Goal: Task Accomplishment & Management: Complete application form

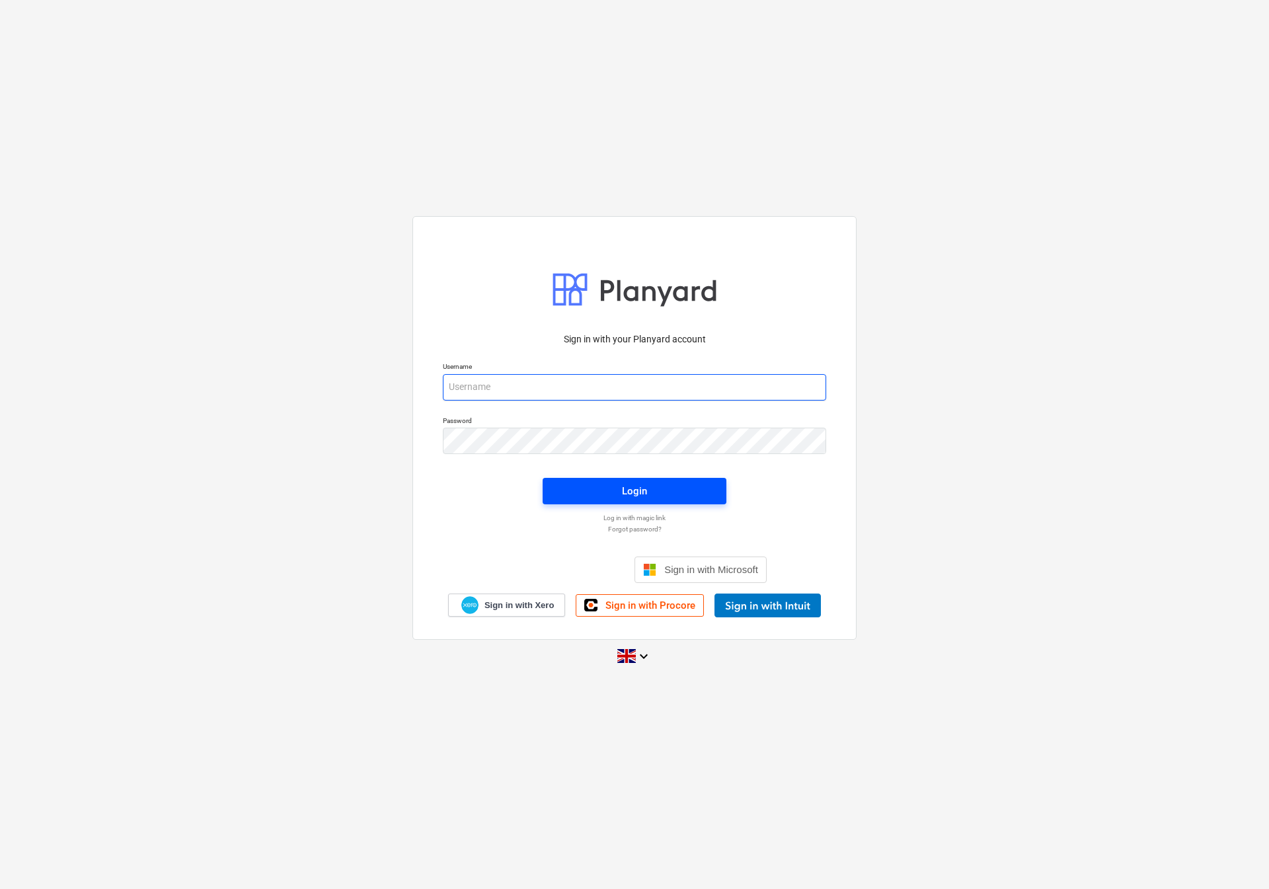
type input "[EMAIL_ADDRESS][DOMAIN_NAME]"
click at [578, 486] on span "Login" at bounding box center [635, 490] width 152 height 17
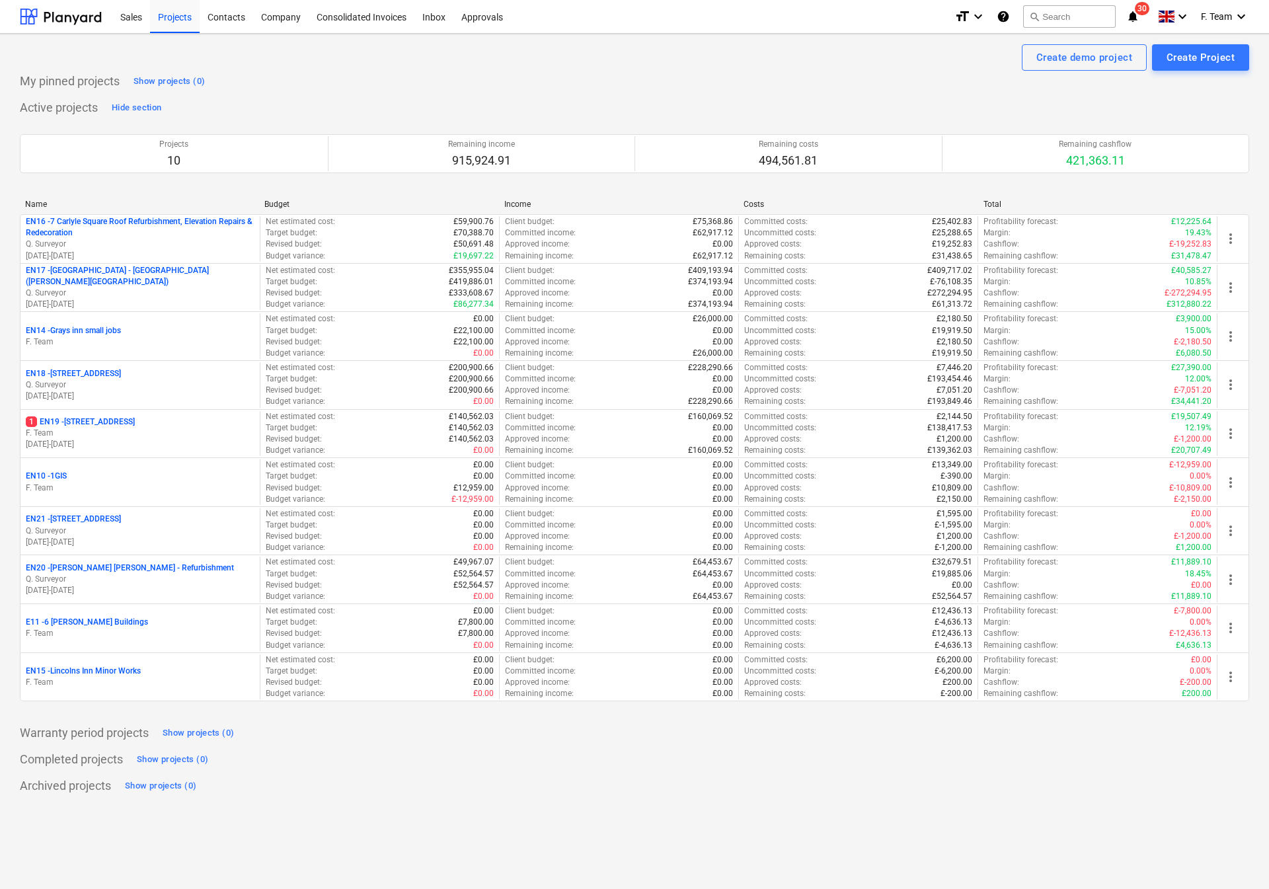
click at [119, 686] on p "F. Team" at bounding box center [140, 682] width 229 height 11
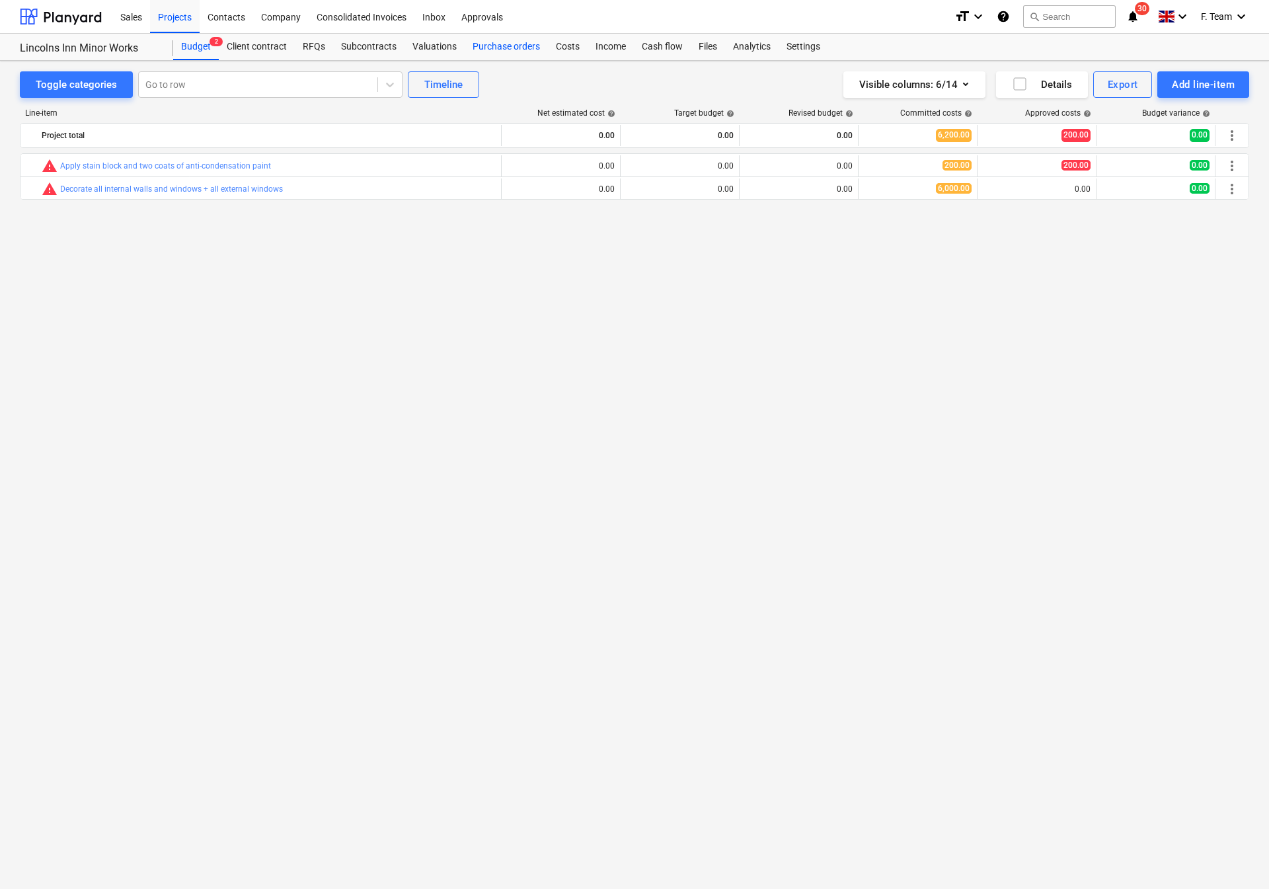
click at [502, 50] on div "Purchase orders" at bounding box center [506, 47] width 83 height 26
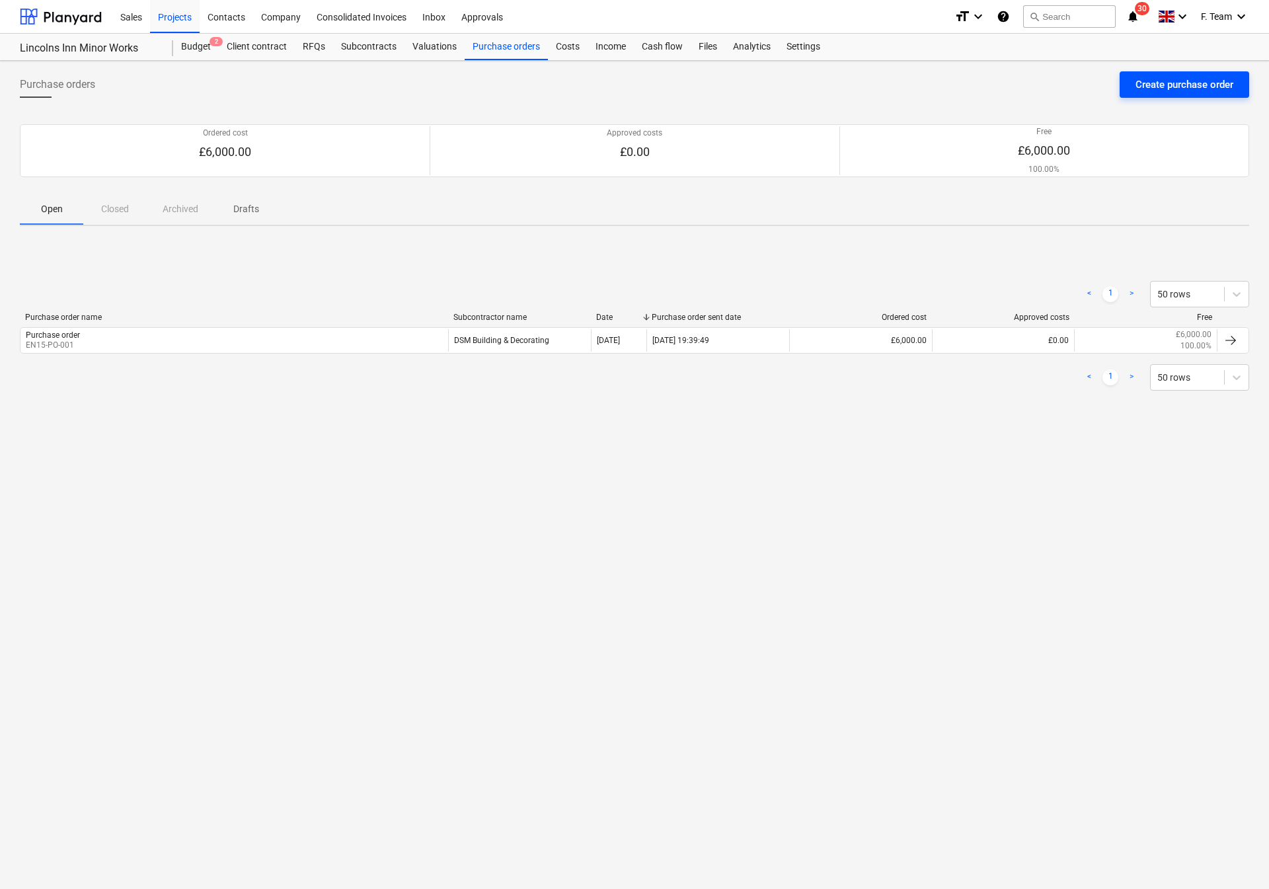
click at [1145, 89] on div "Create purchase order" at bounding box center [1185, 84] width 98 height 17
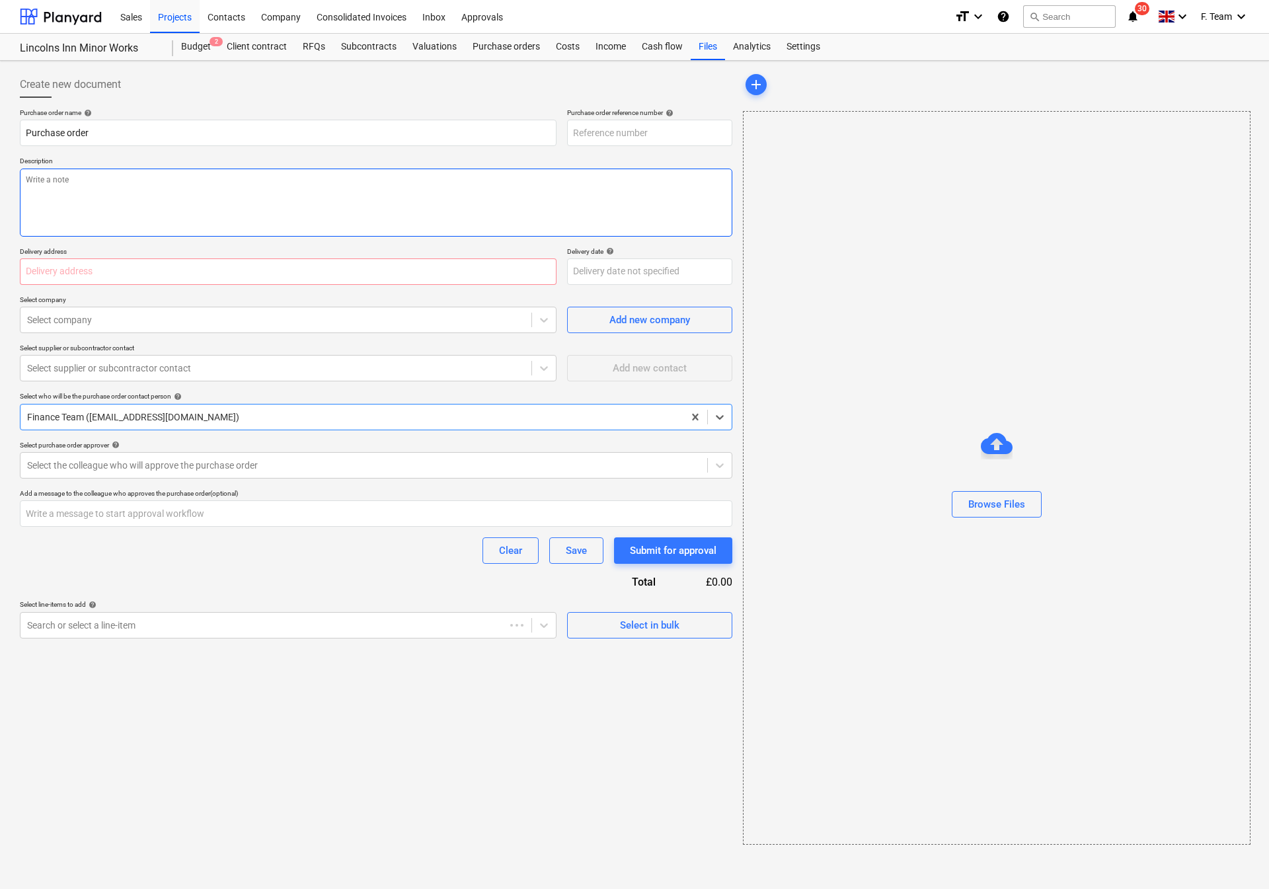
type textarea "x"
type input "EN15-PO-002"
drag, startPoint x: 186, startPoint y: 247, endPoint x: 173, endPoint y: 234, distance: 18.7
click at [185, 246] on div "Purchase order name help Purchase order Purchase order reference number help EN…" at bounding box center [376, 373] width 713 height 530
click at [137, 188] on textarea at bounding box center [376, 203] width 713 height 68
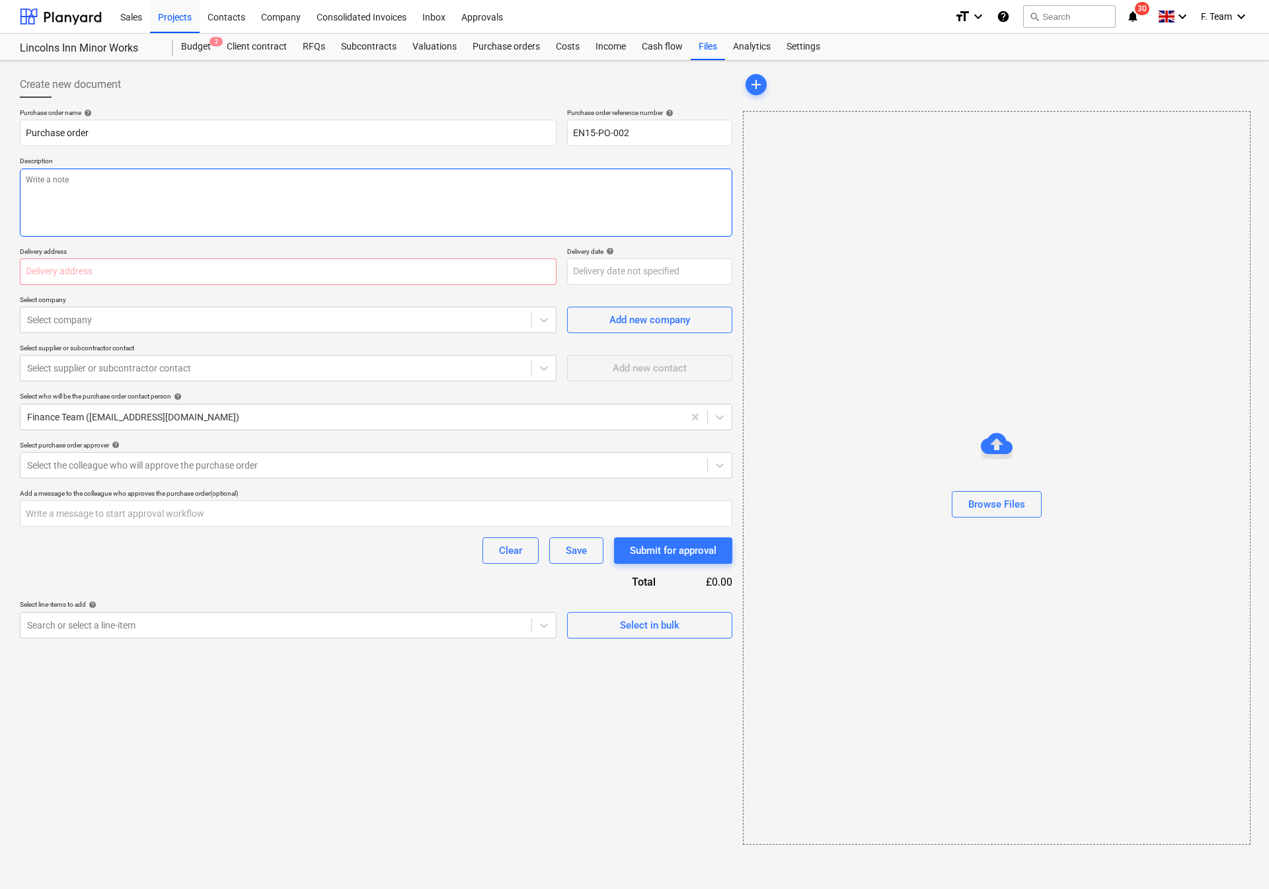
paste textarea "• Decorate all ground floor sash windows"
type textarea "x"
type textarea "• Decorate all ground floor sash windows"
click at [40, 182] on textarea "• Decorate all ground floor sash windows" at bounding box center [376, 203] width 713 height 68
type textarea "x"
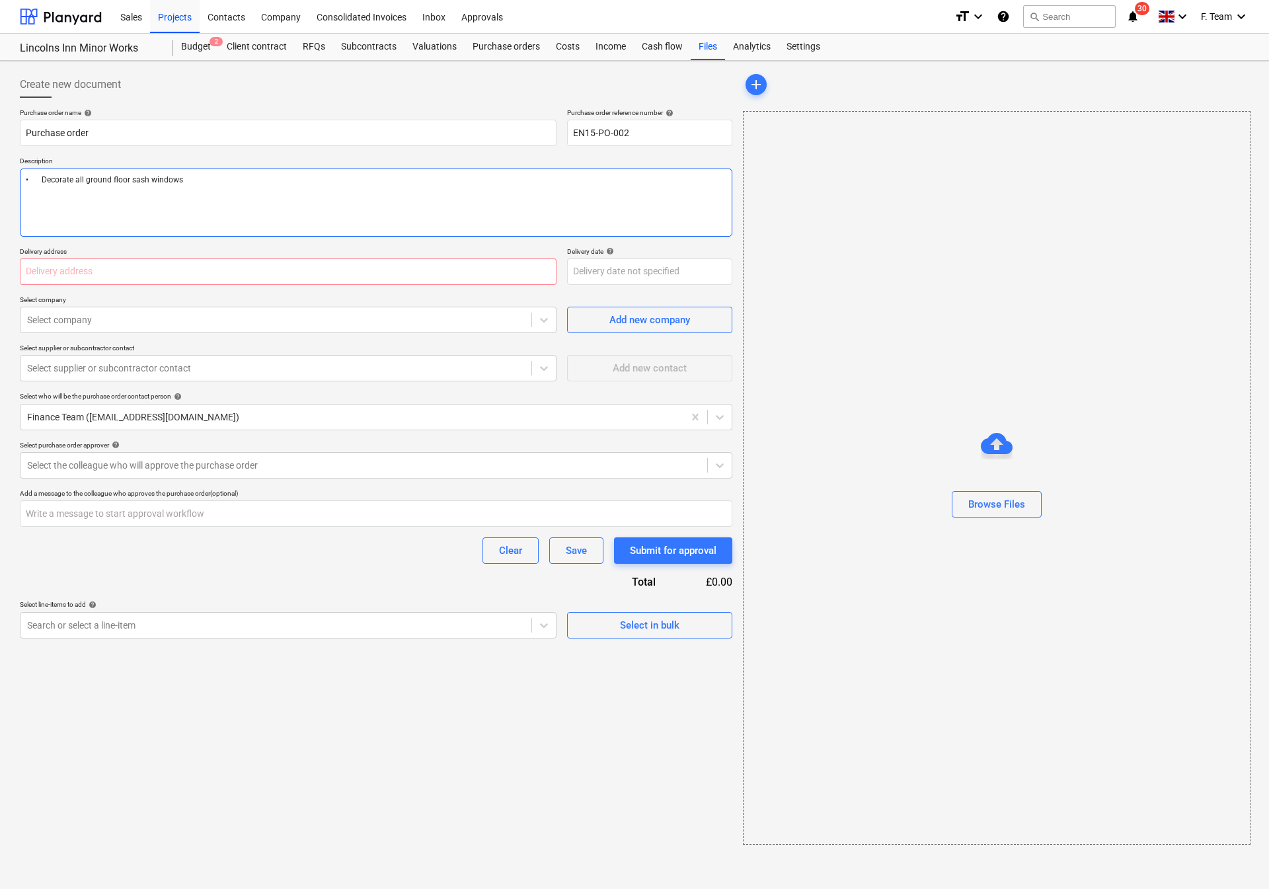
type textarea "•Decorate all ground floor sash windows"
type textarea "x"
type textarea "Decorate all ground floor sash windows"
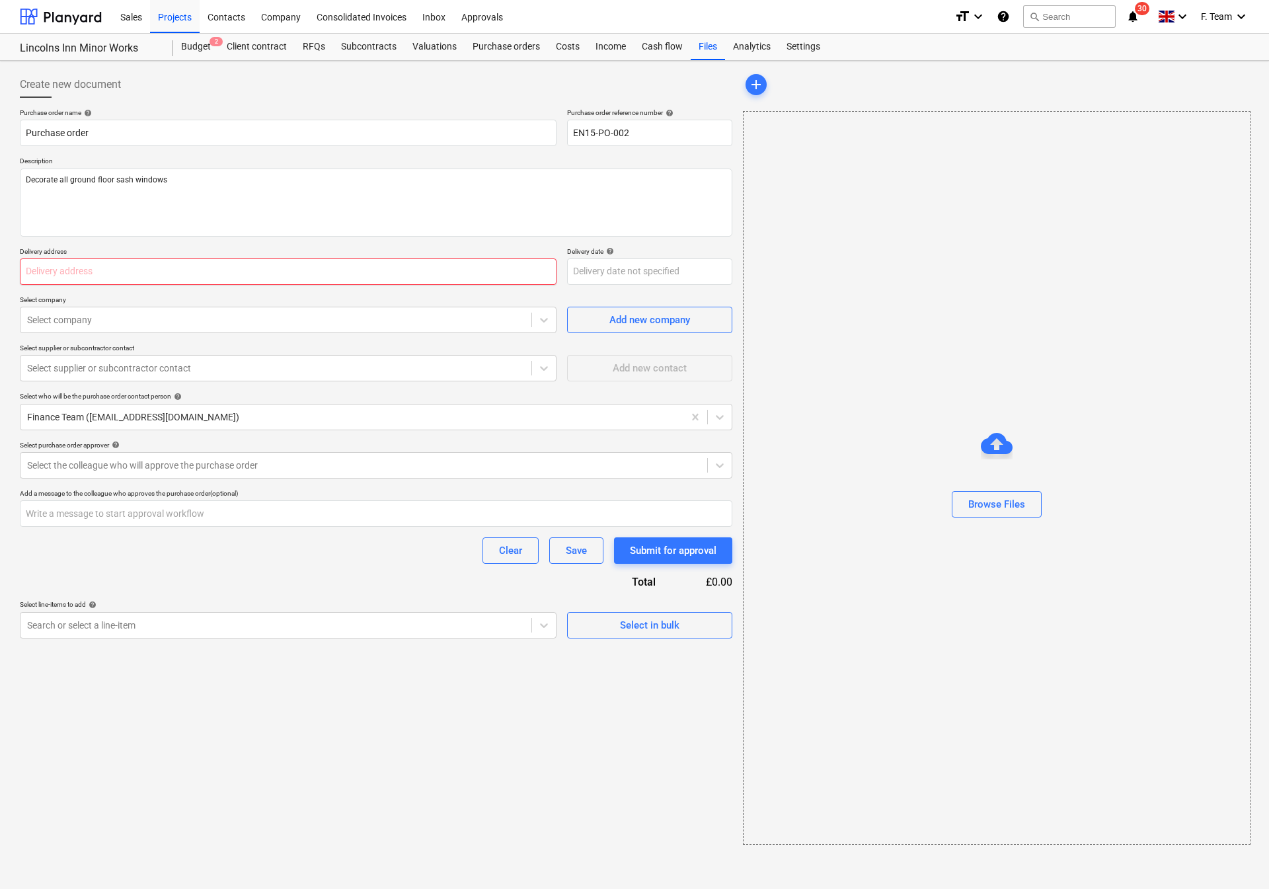
click at [66, 274] on input "text" at bounding box center [288, 271] width 537 height 26
click at [56, 272] on input "text" at bounding box center [288, 271] width 537 height 26
type textarea "x"
paste input ": Lincolns"
type input ": Lincolns"
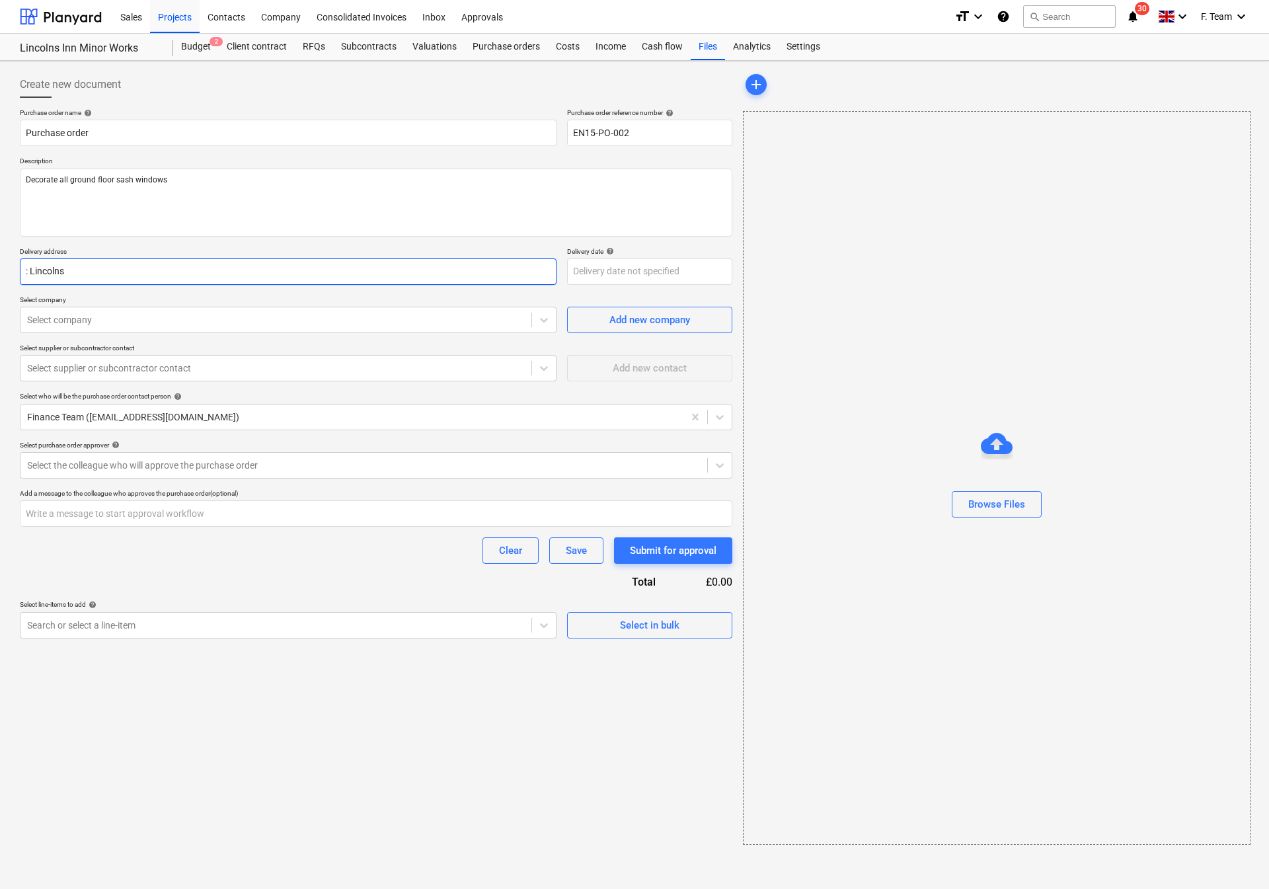
click at [30, 268] on input ": Lincolns" at bounding box center [288, 271] width 537 height 26
type textarea "x"
type input ":Lincolns"
type textarea "x"
type input "Lincolns"
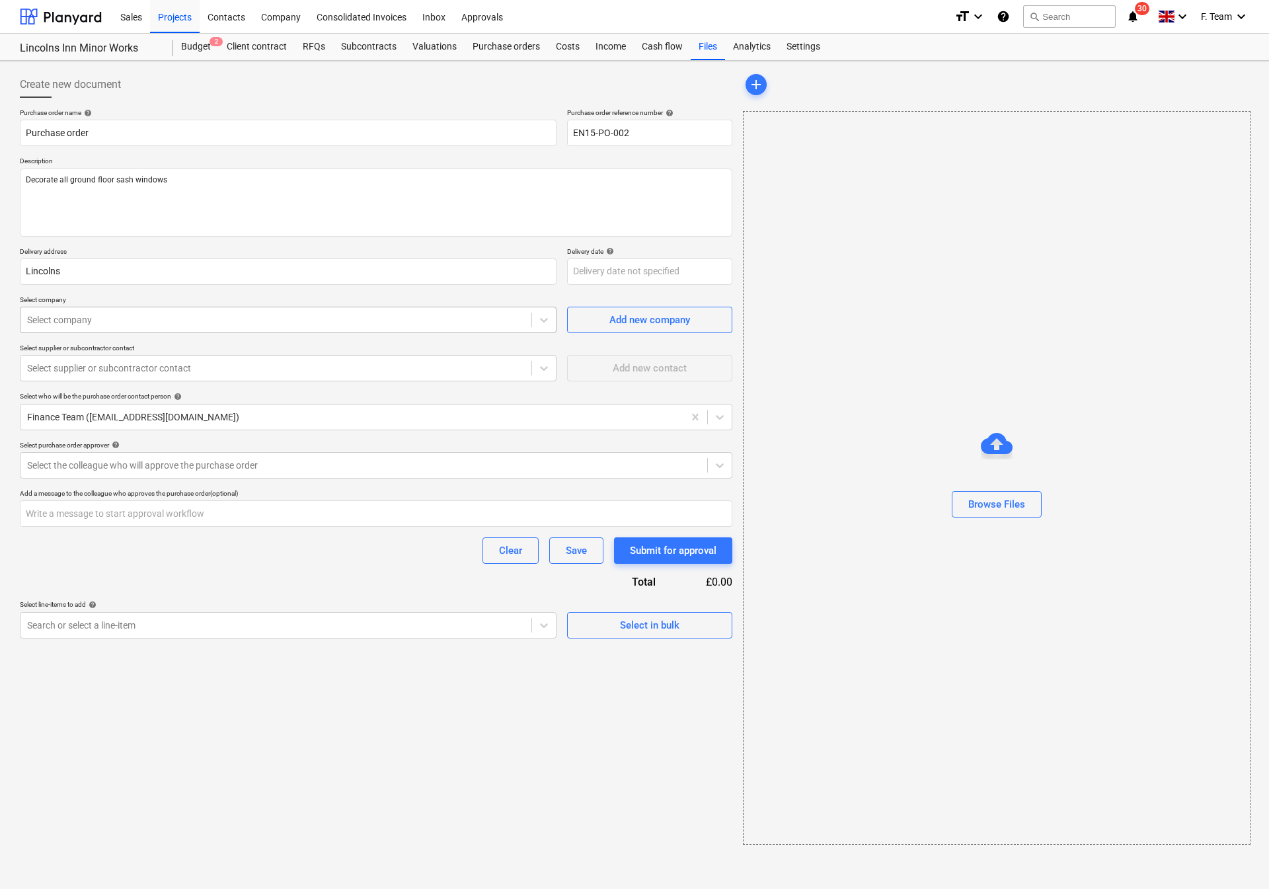
drag, startPoint x: 56, startPoint y: 314, endPoint x: 56, endPoint y: 324, distance: 9.9
click at [56, 319] on div at bounding box center [276, 319] width 498 height 13
type textarea "x"
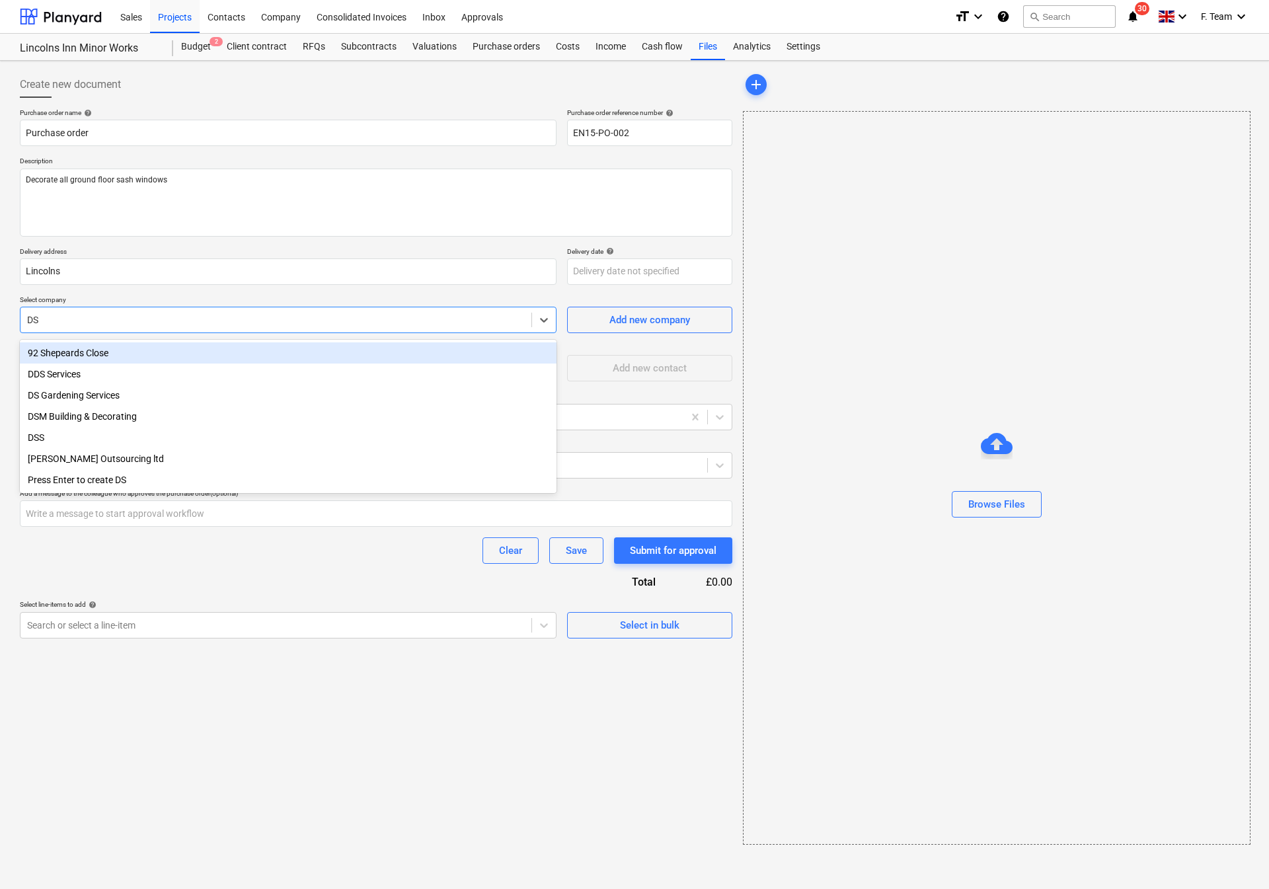
type input "DSM"
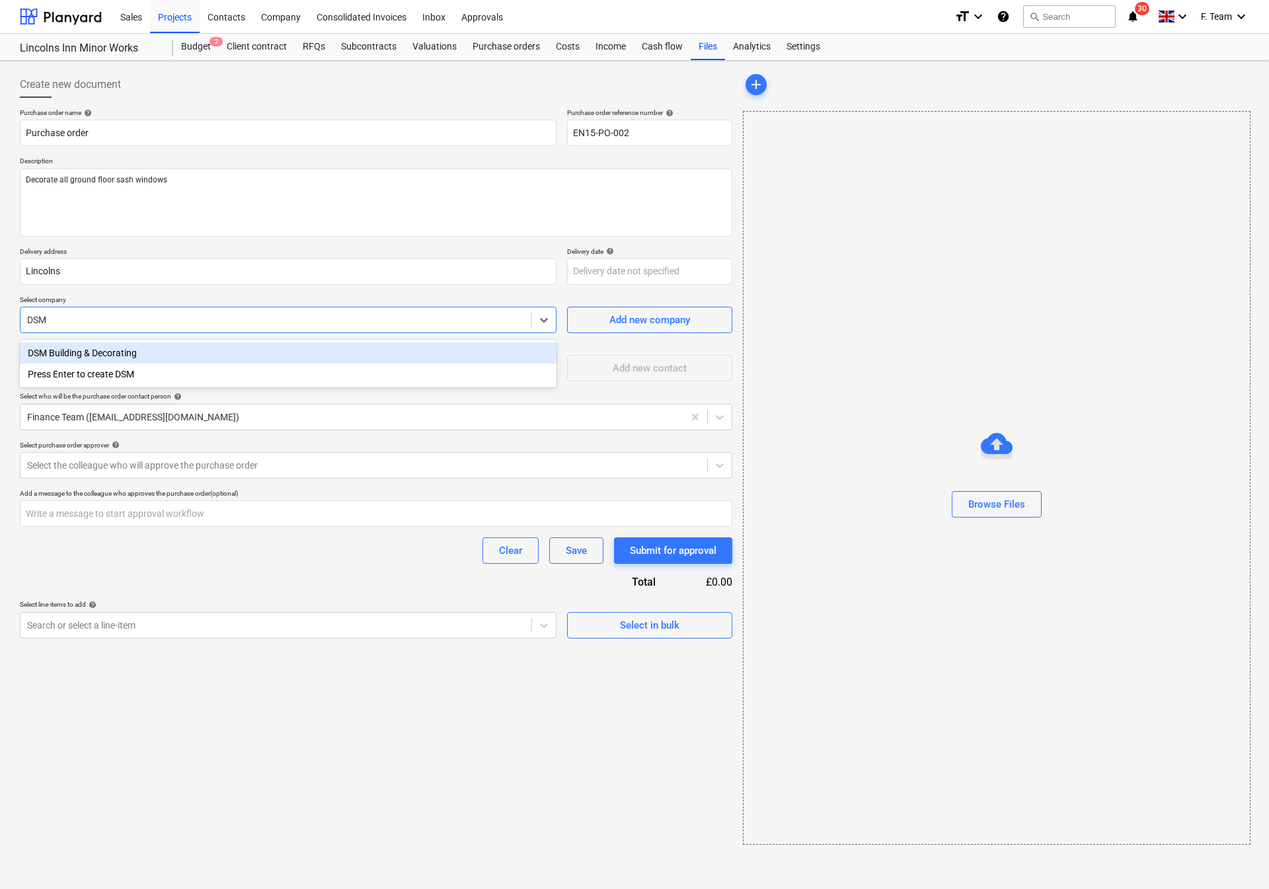
click at [105, 349] on div "DSM Building & Decorating" at bounding box center [288, 352] width 537 height 21
type textarea "x"
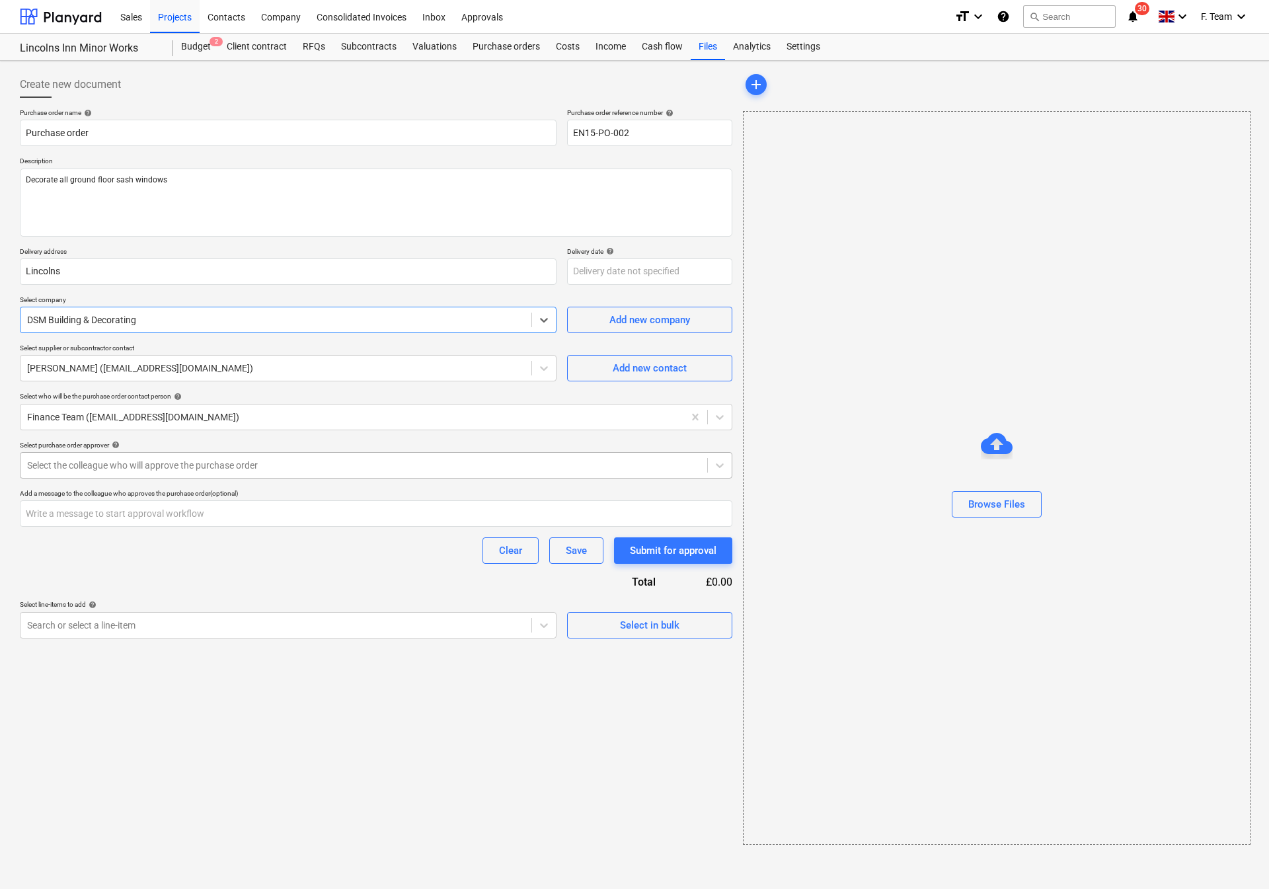
click at [155, 474] on div "Select the colleague who will approve the purchase order" at bounding box center [363, 465] width 687 height 19
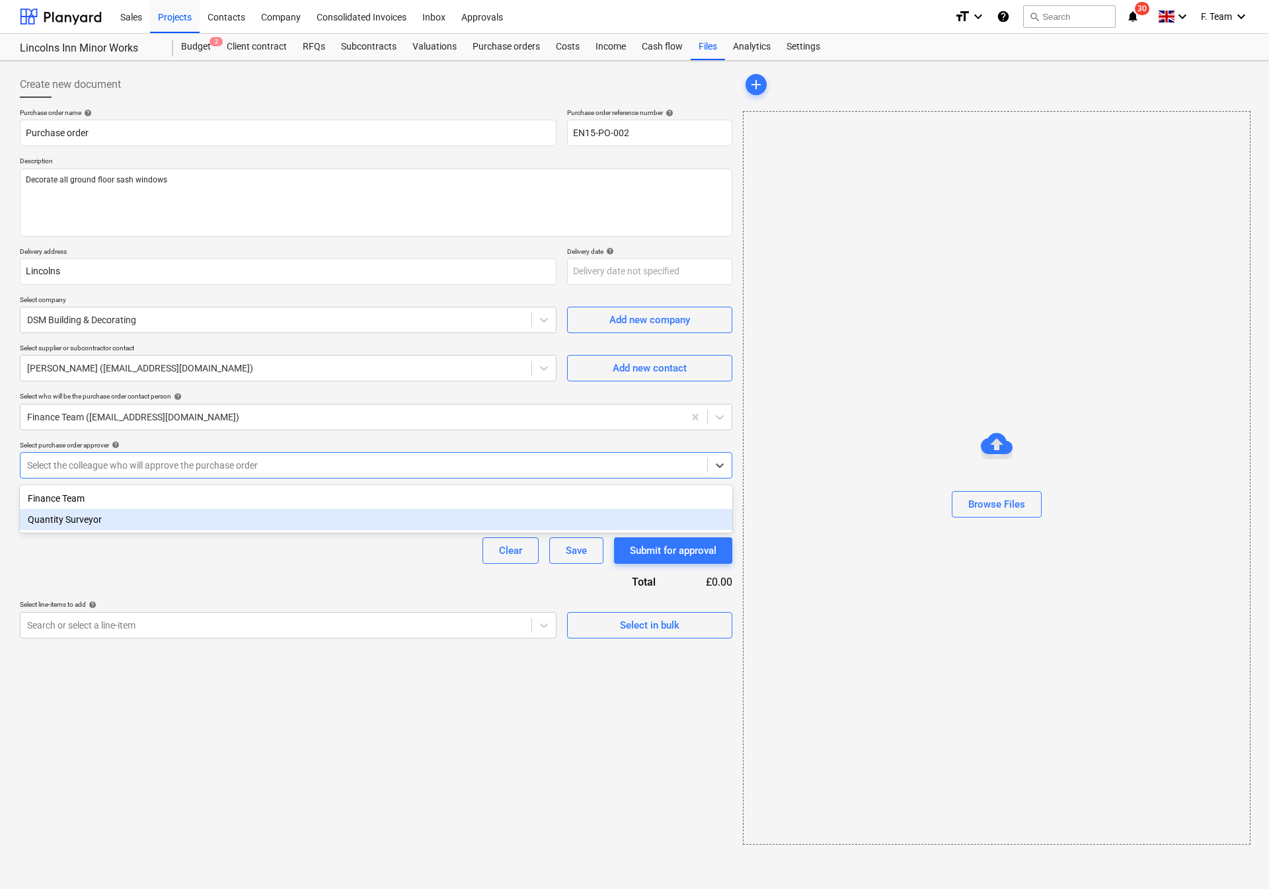
click at [114, 520] on div "Quantity Surveyor" at bounding box center [376, 519] width 713 height 21
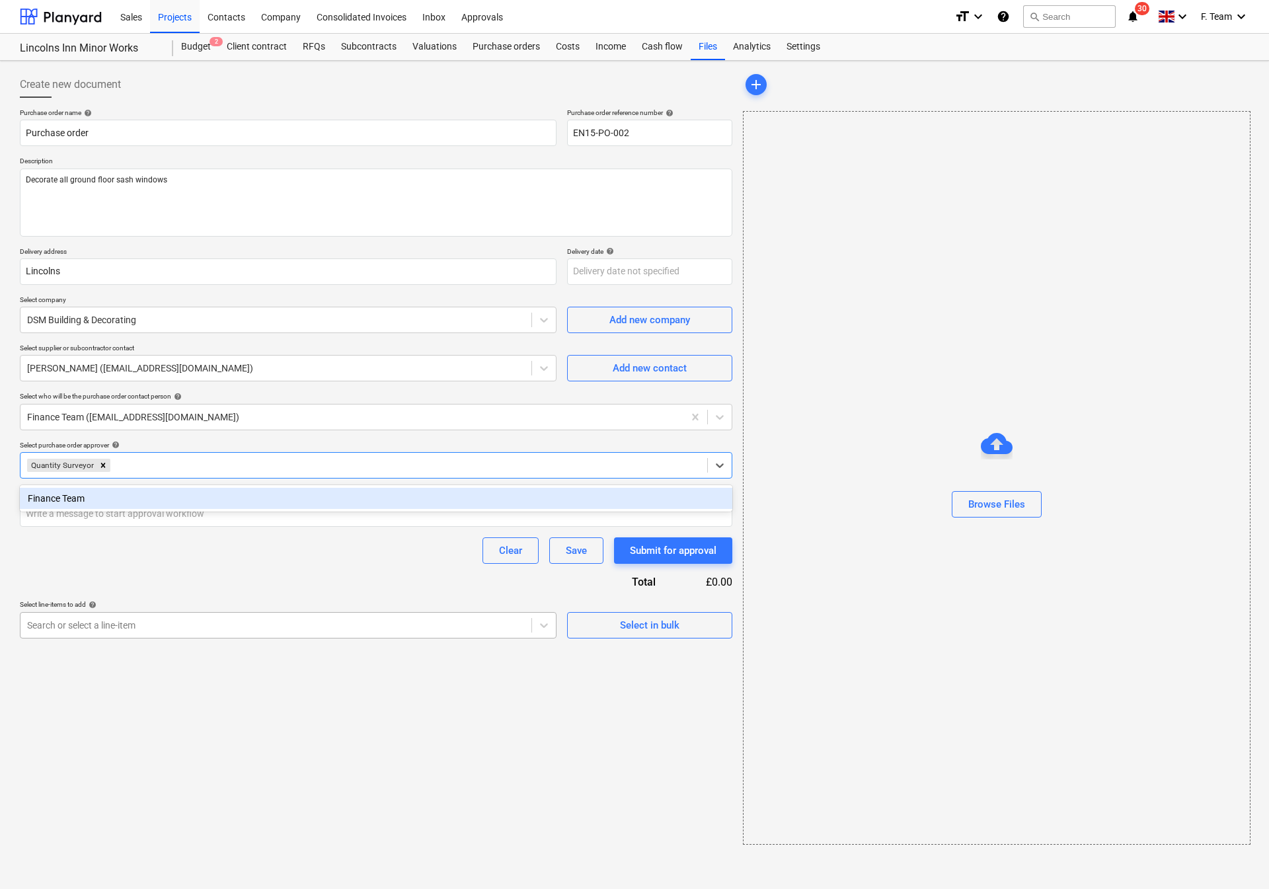
click at [282, 627] on div at bounding box center [276, 625] width 498 height 13
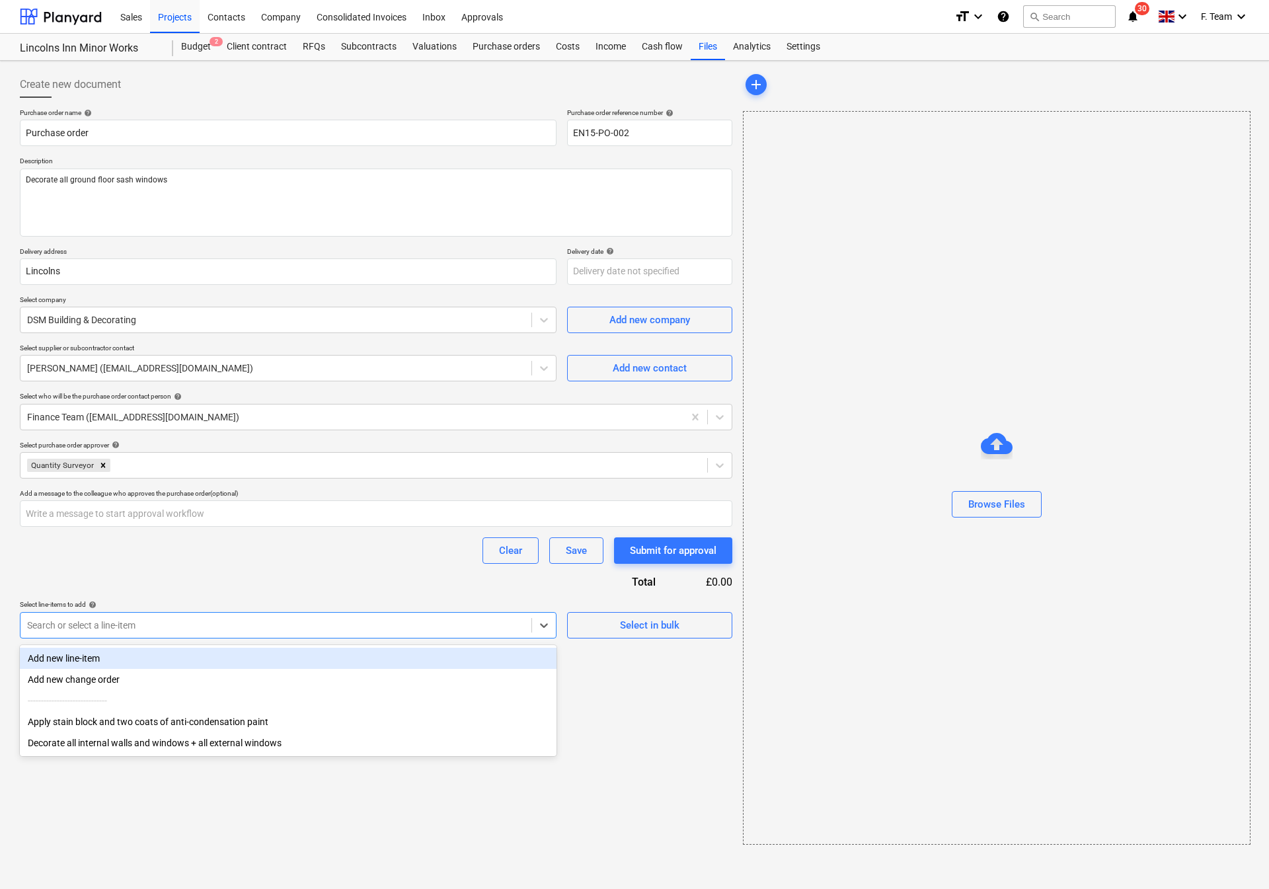
click at [254, 563] on div "Clear Save Submit for approval" at bounding box center [376, 550] width 713 height 26
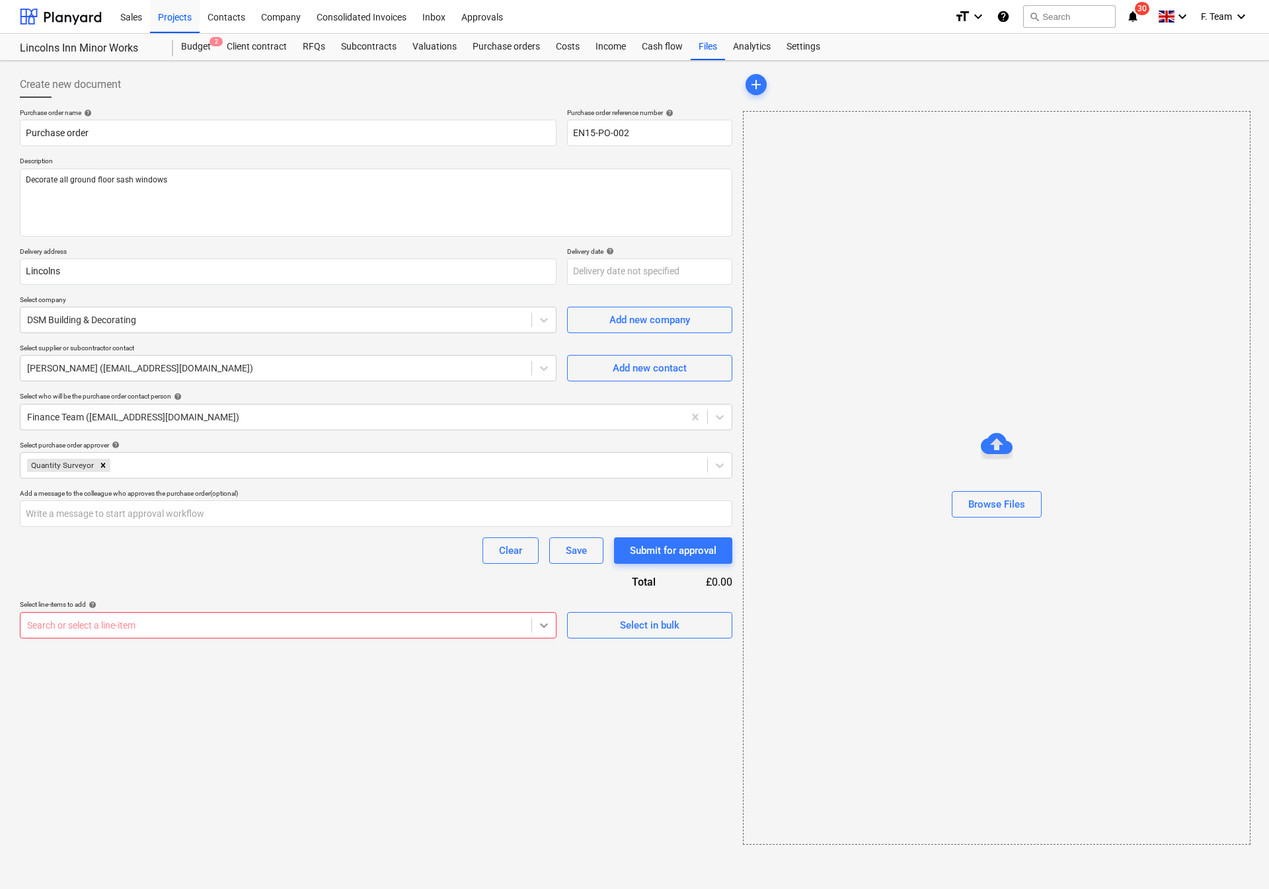
click at [540, 627] on icon at bounding box center [543, 625] width 13 height 13
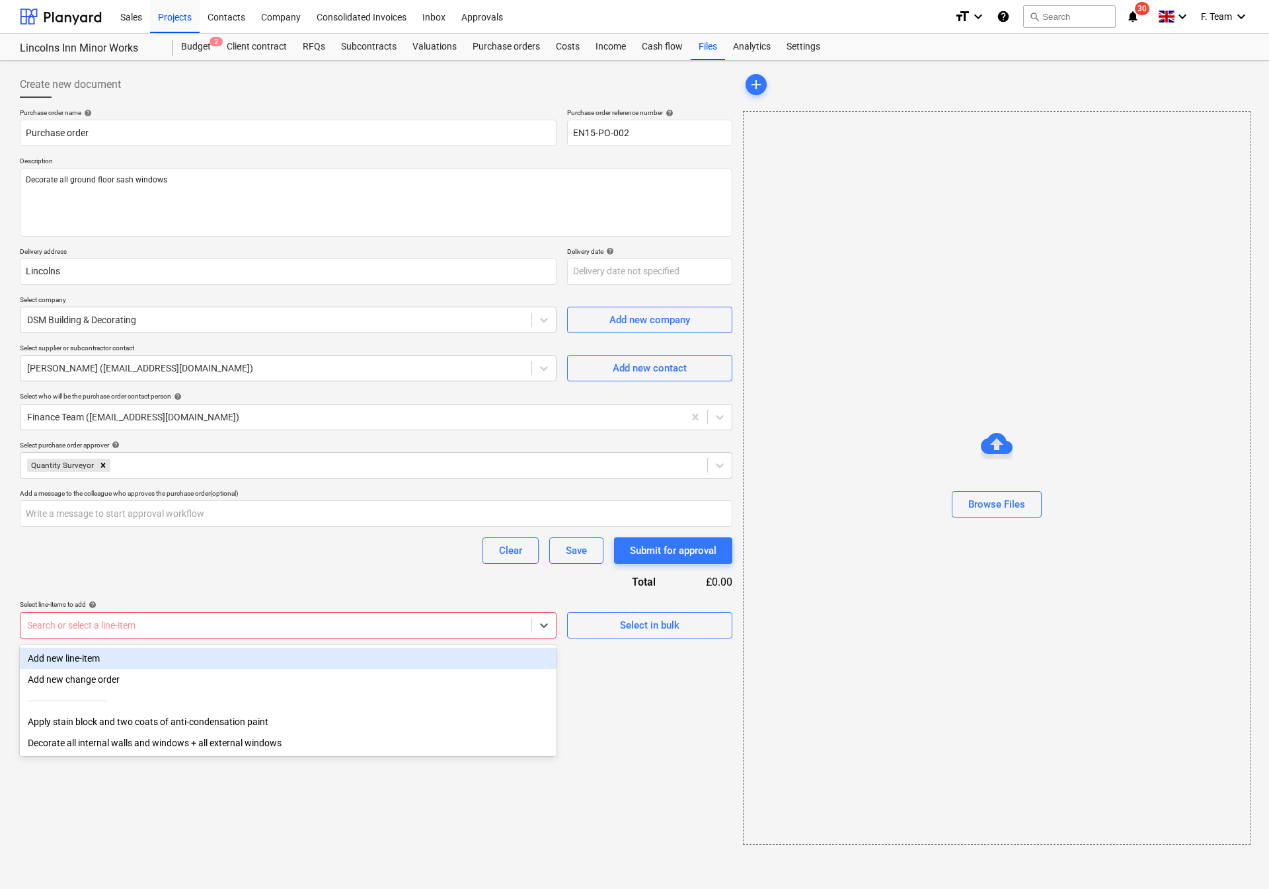
click at [284, 649] on div "Add new line-item" at bounding box center [288, 658] width 537 height 21
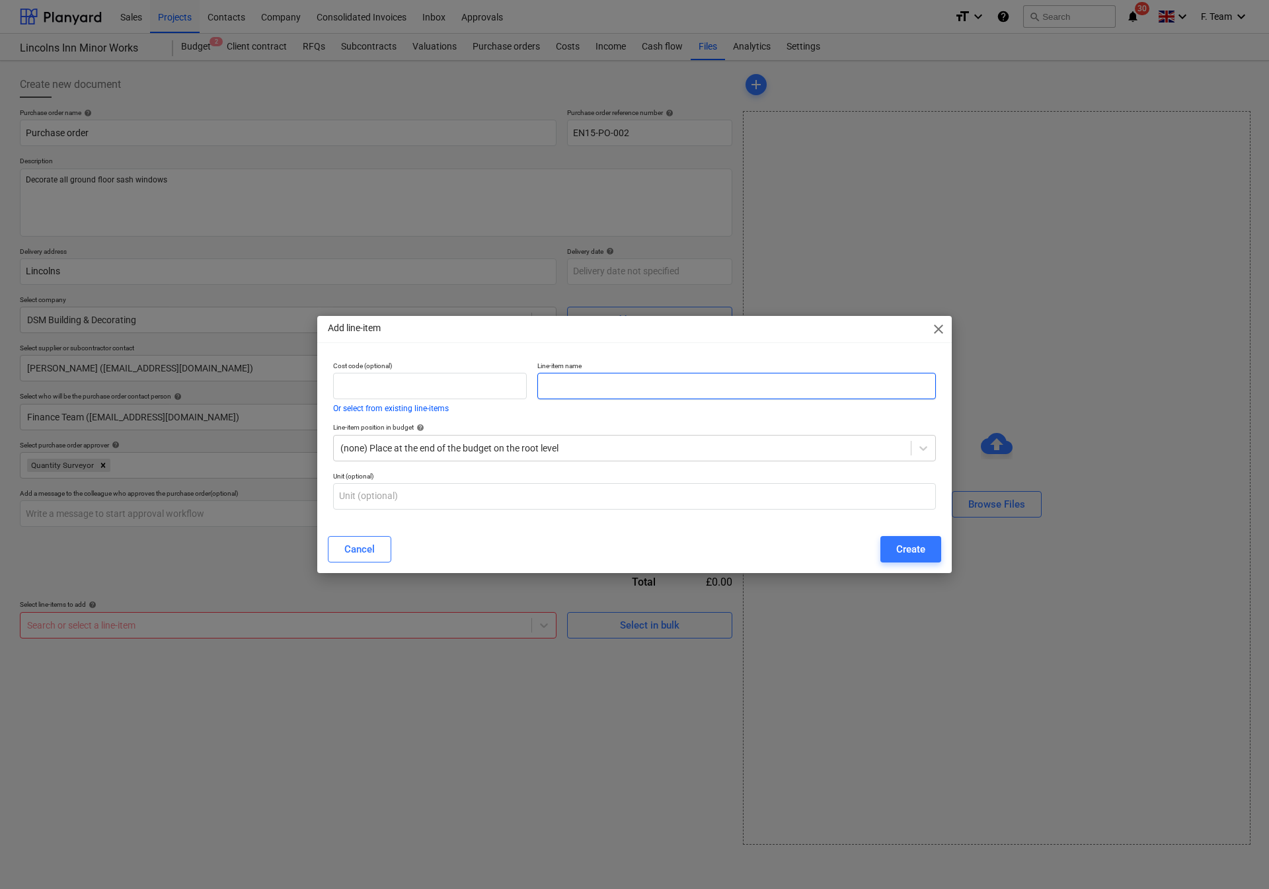
click at [579, 389] on input "text" at bounding box center [736, 386] width 399 height 26
click at [563, 371] on p "Line-item name" at bounding box center [736, 367] width 399 height 11
type textarea "x"
click at [568, 377] on input "text" at bounding box center [736, 386] width 399 height 26
paste input "• Decorate all ground floor sash windows"
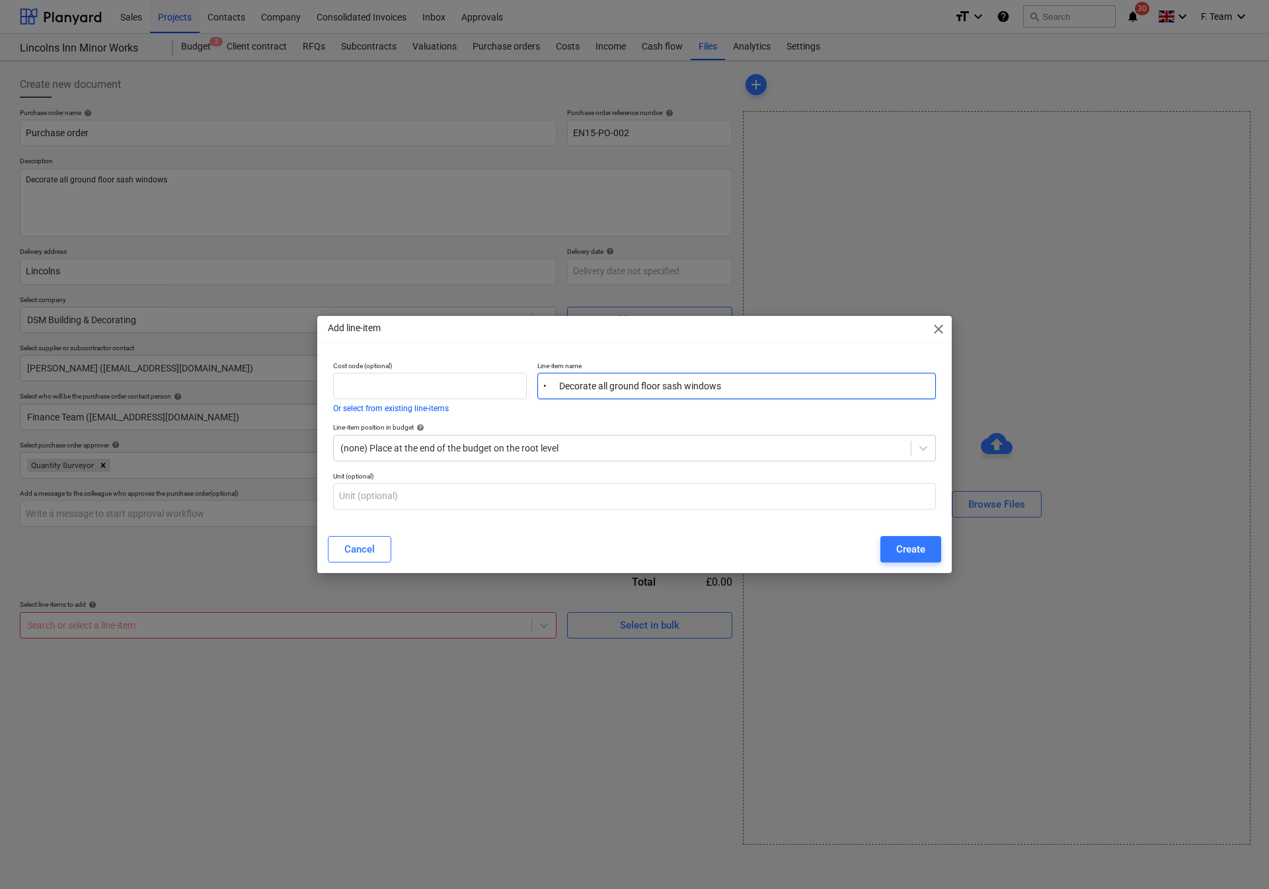
click at [561, 387] on input "• Decorate all ground floor sash windows" at bounding box center [736, 386] width 399 height 26
type input "Decorate all ground floor sash windows"
click at [898, 551] on div "Create" at bounding box center [910, 549] width 29 height 17
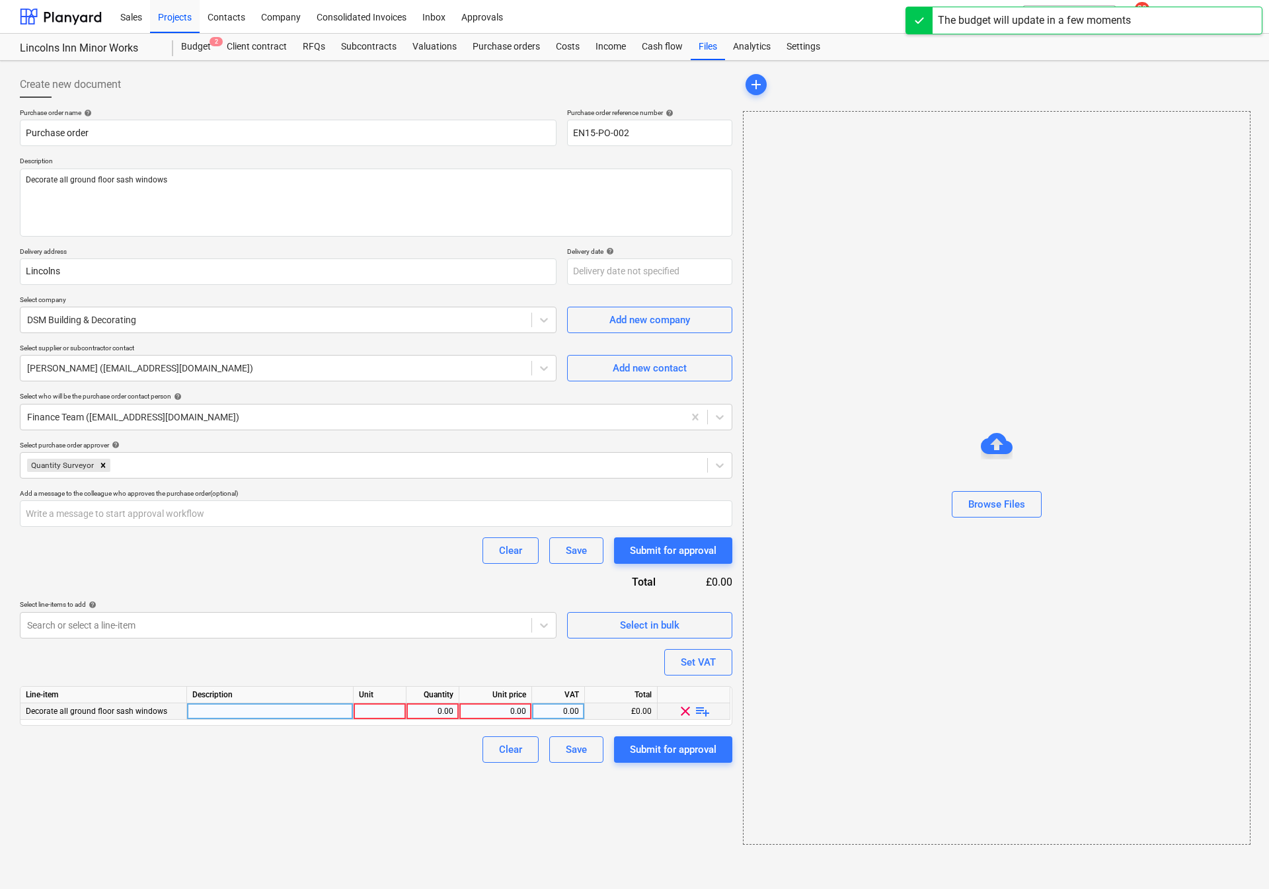
type textarea "x"
click at [268, 710] on div at bounding box center [270, 711] width 167 height 17
click at [194, 716] on input "• Decorate all ground floor sash windows" at bounding box center [270, 711] width 166 height 16
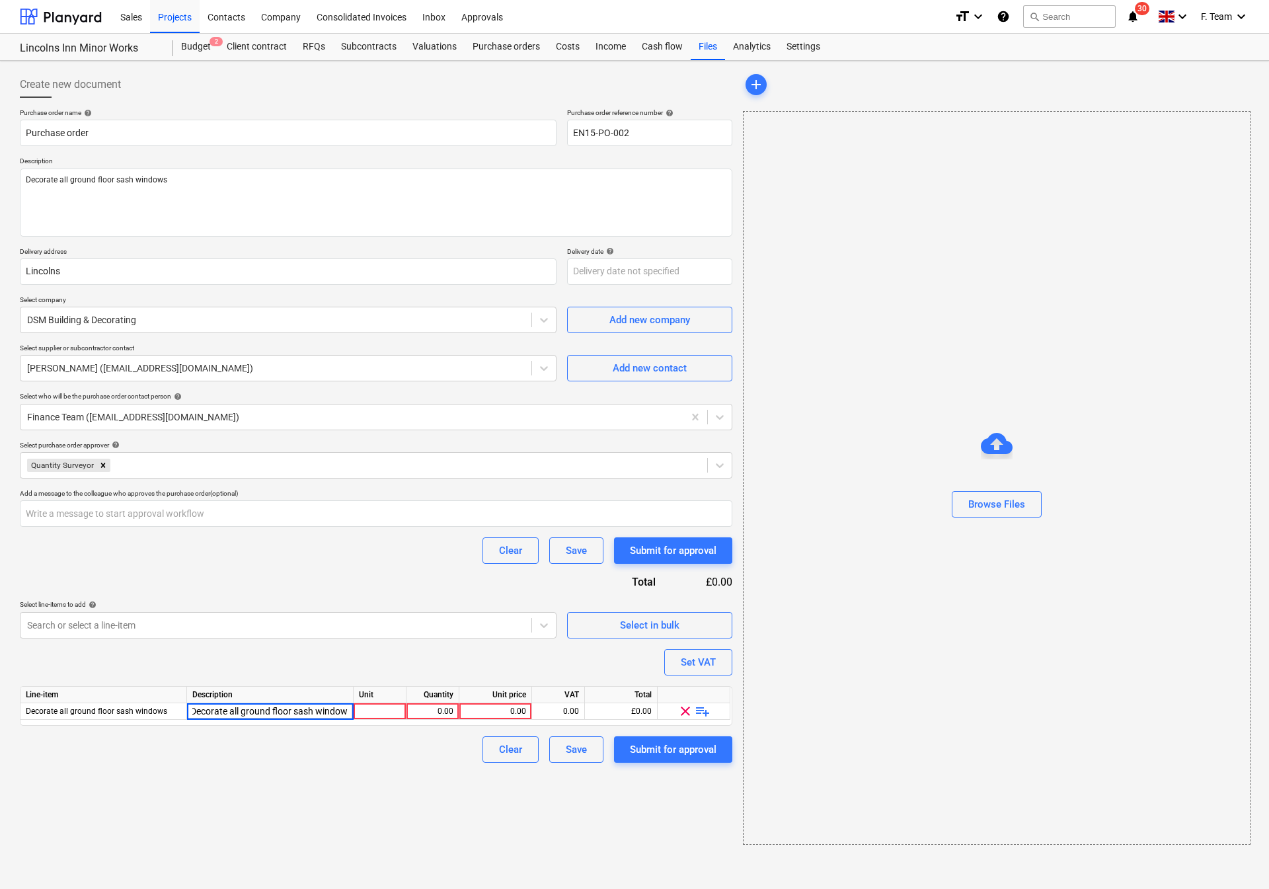
scroll to position [0, 3]
type input "Decorate all ground floor sash windows"
type textarea "x"
type input "1800"
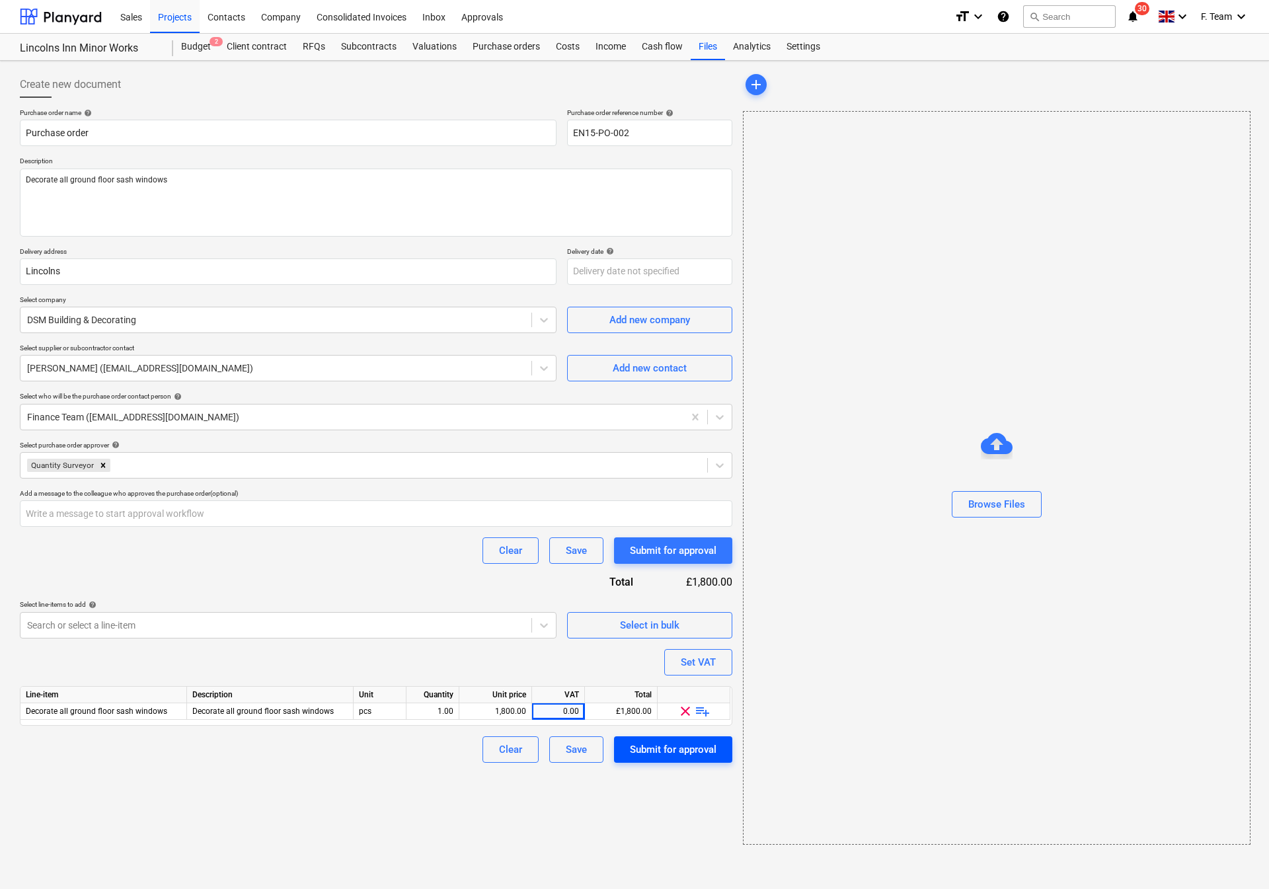
click at [694, 752] on div "Submit for approval" at bounding box center [673, 749] width 87 height 17
type textarea "x"
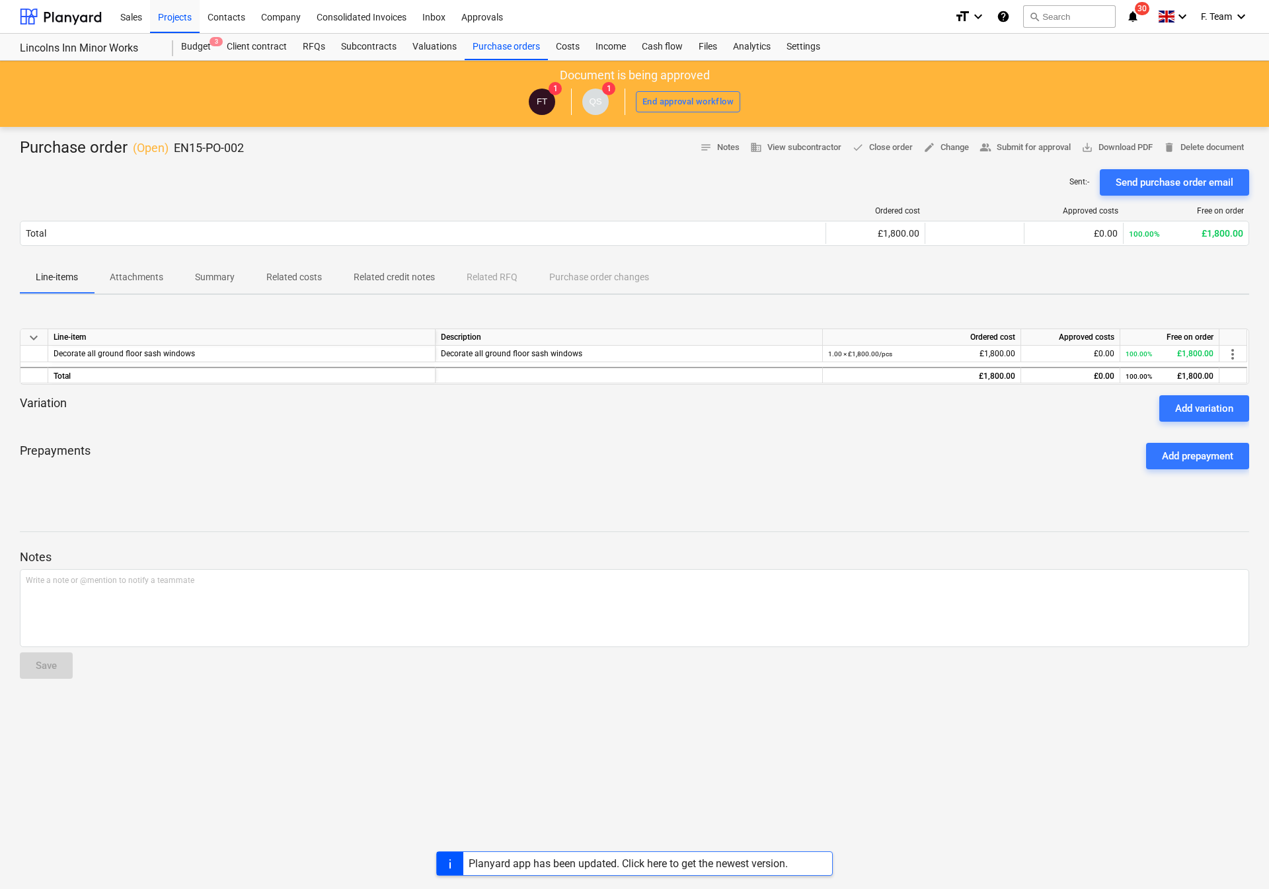
click at [323, 754] on div "Purchase order ( Open ) EN15-PO-002 notes Notes business View subcontractor don…" at bounding box center [634, 508] width 1269 height 762
